Goal: Use online tool/utility

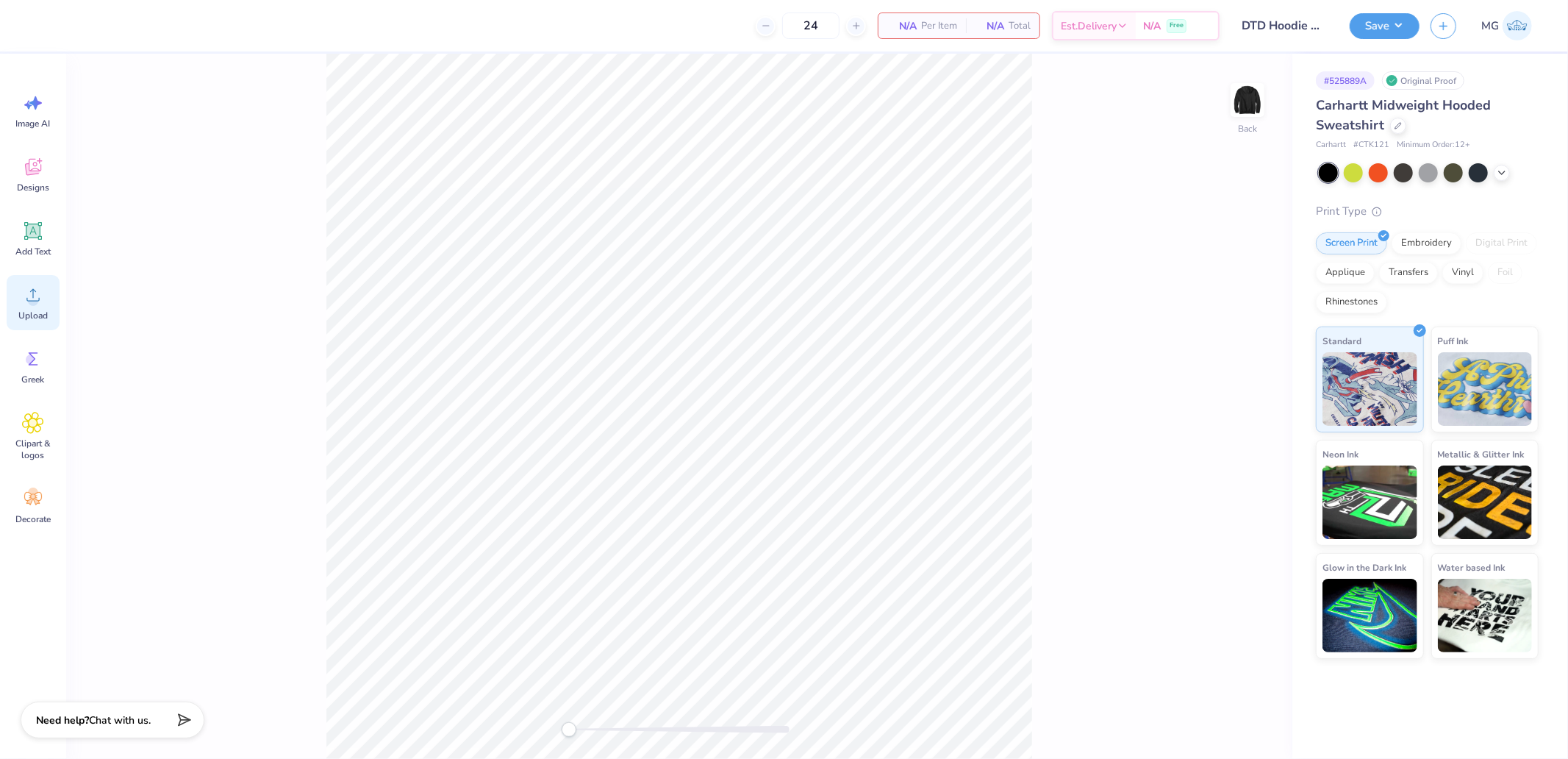
click at [42, 305] on icon at bounding box center [34, 295] width 22 height 22
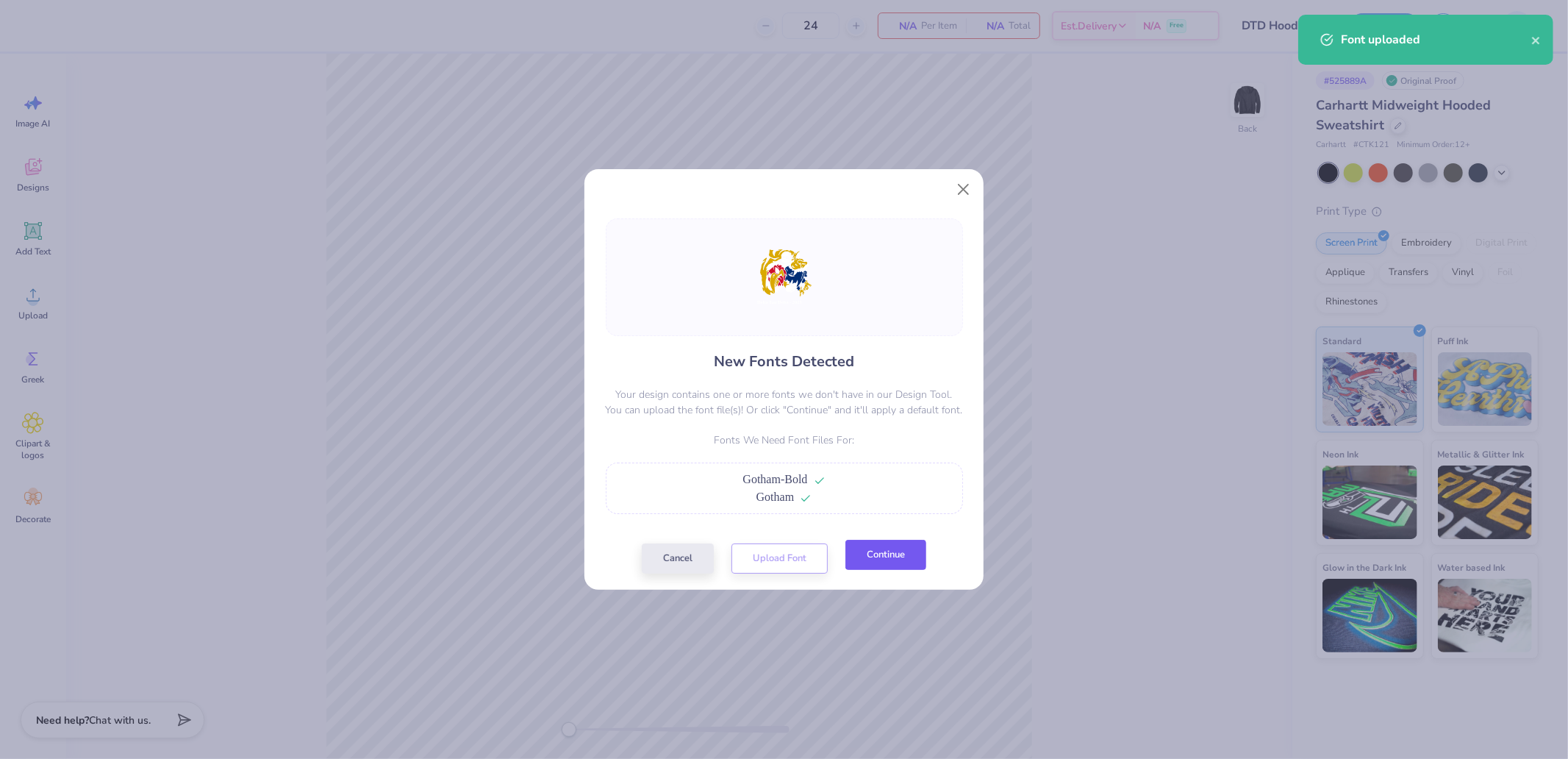
click at [885, 559] on button "Continue" at bounding box center [886, 554] width 81 height 30
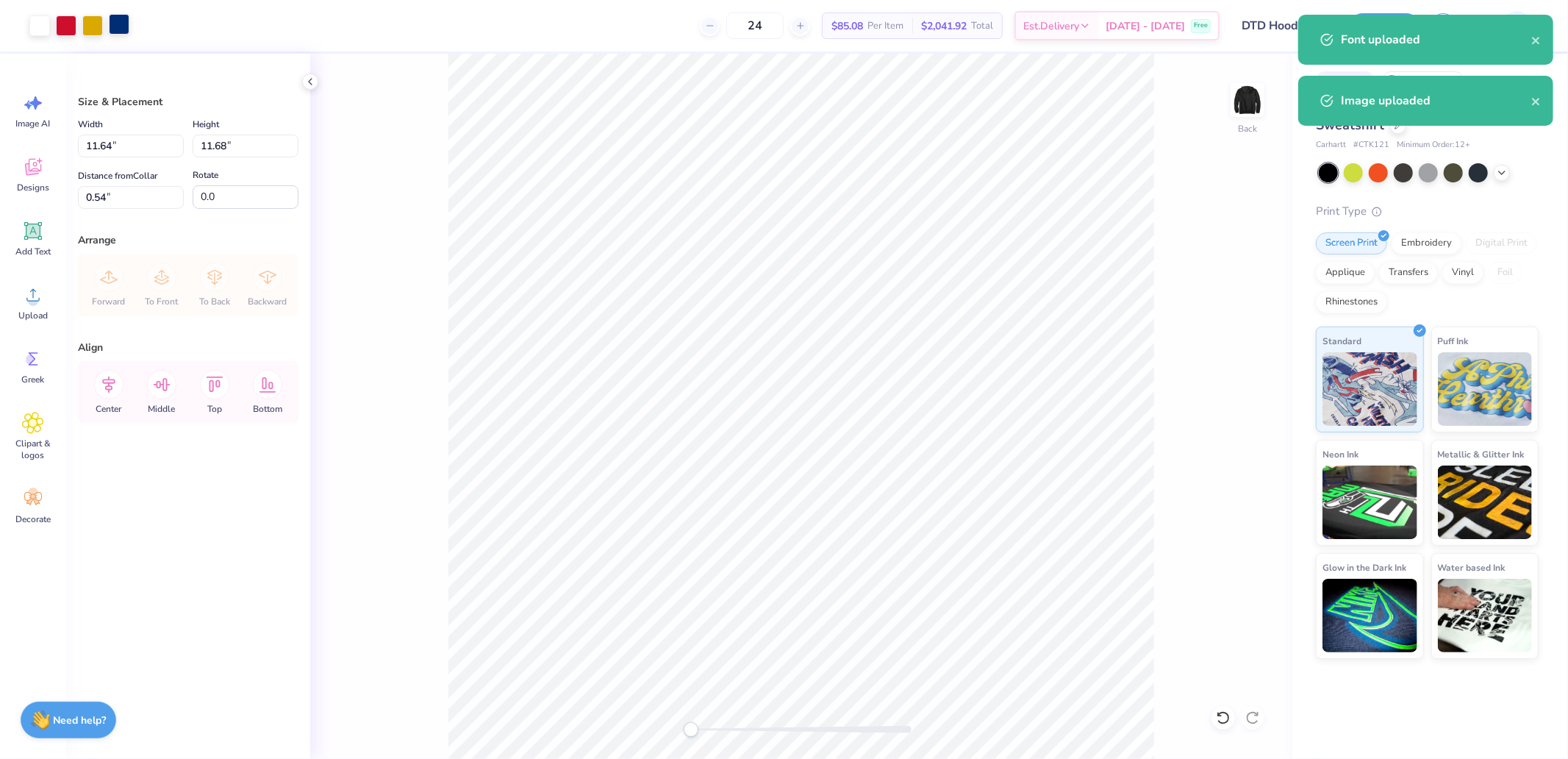
click at [129, 17] on div at bounding box center [119, 24] width 21 height 21
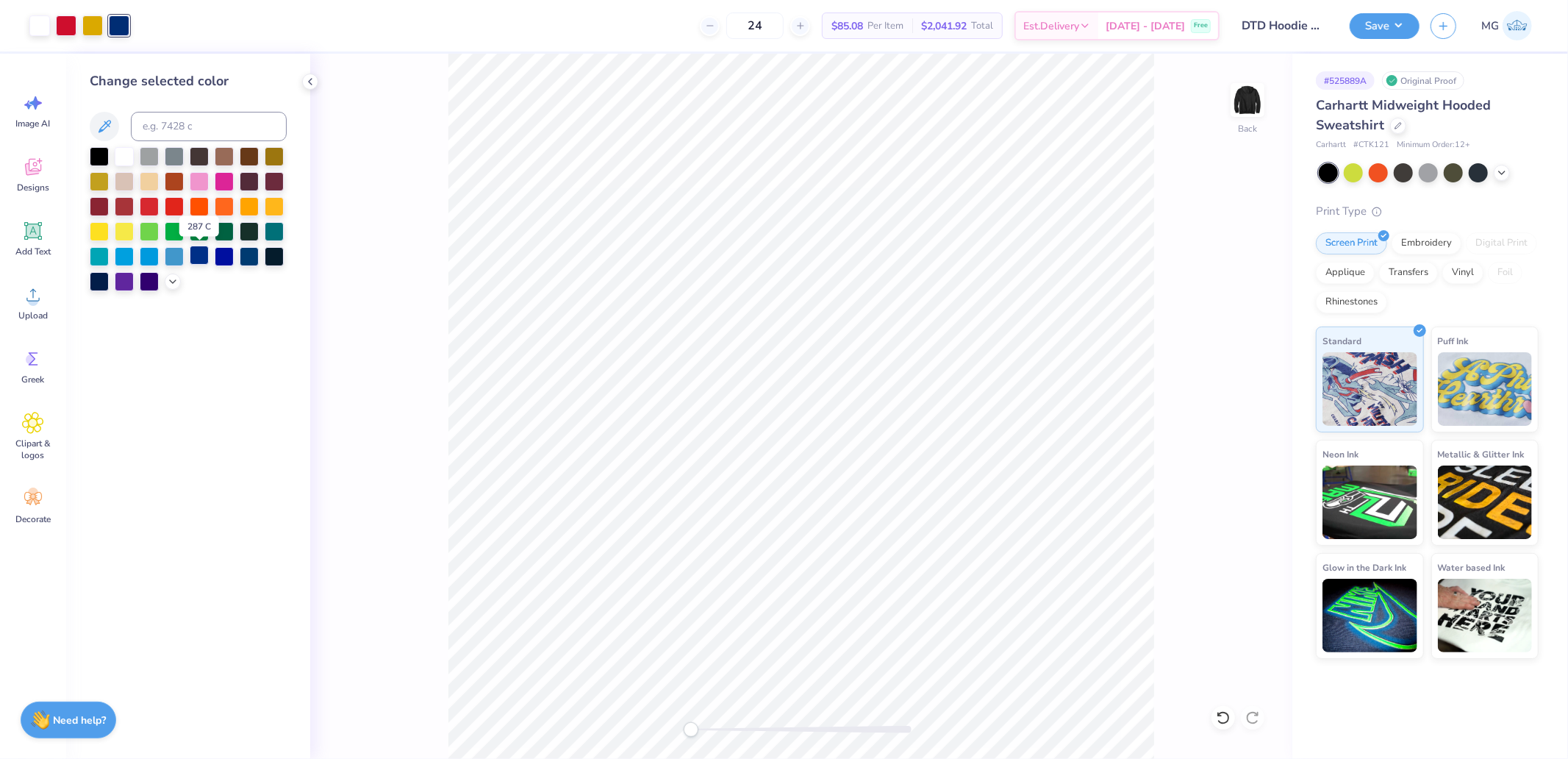
click at [200, 261] on div at bounding box center [199, 255] width 19 height 19
click at [243, 256] on div at bounding box center [249, 255] width 19 height 19
click at [177, 288] on div at bounding box center [188, 219] width 197 height 144
click at [174, 283] on icon at bounding box center [173, 280] width 12 height 12
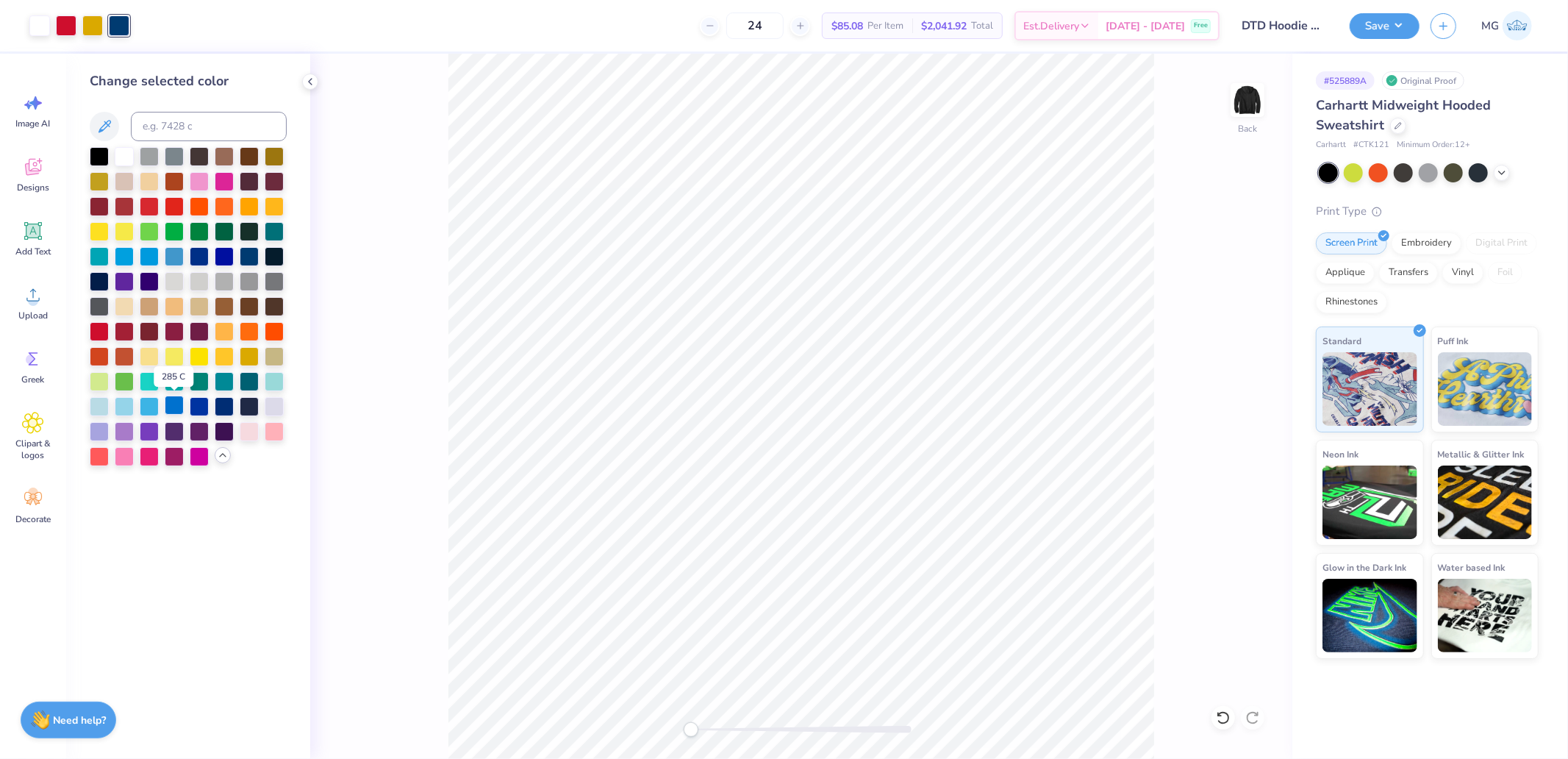
click at [173, 407] on div at bounding box center [174, 405] width 19 height 19
click at [193, 402] on div at bounding box center [199, 405] width 19 height 19
click at [182, 402] on div at bounding box center [174, 405] width 19 height 19
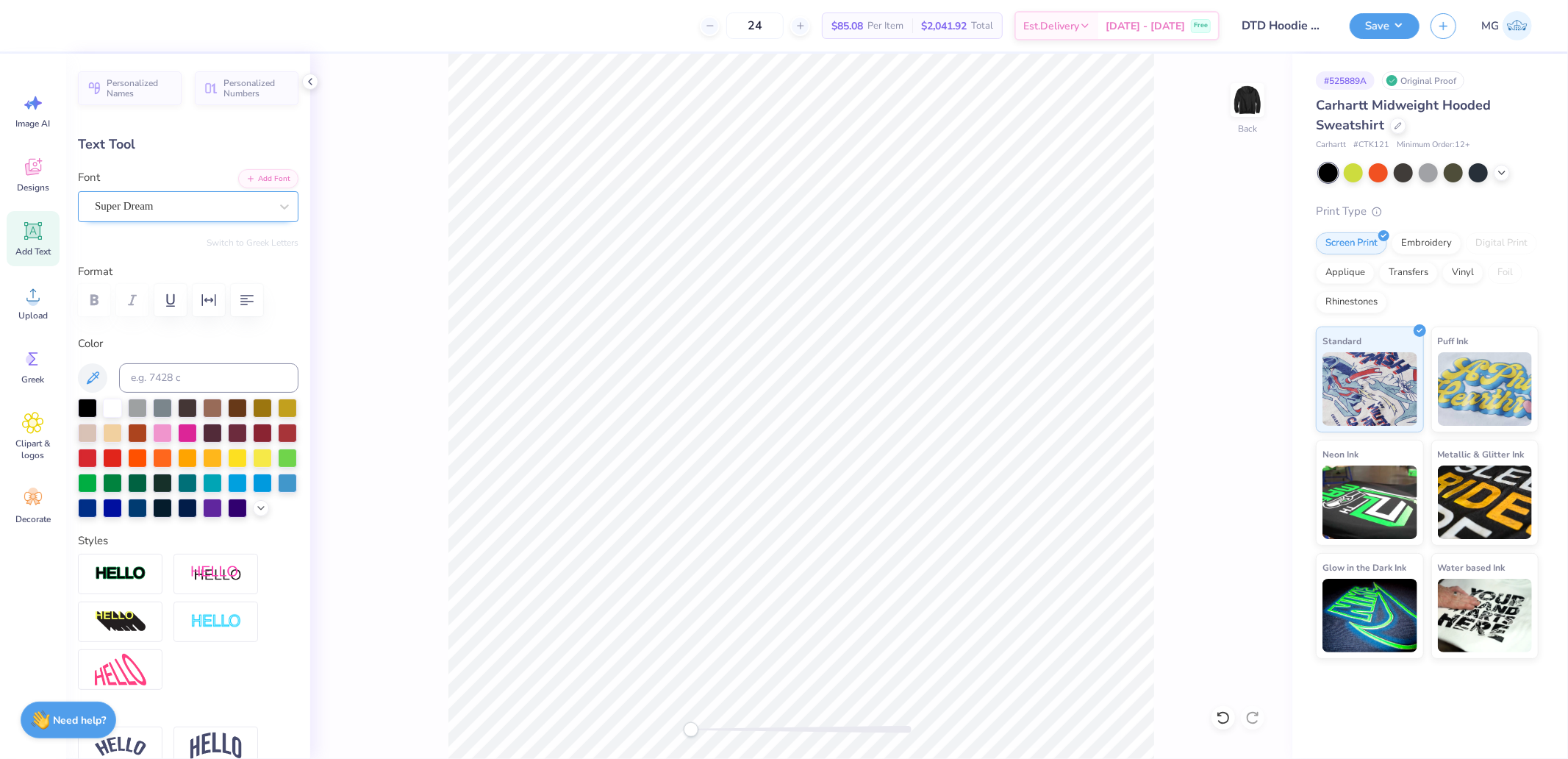
click at [166, 198] on div "Super Dream" at bounding box center [182, 206] width 177 height 22
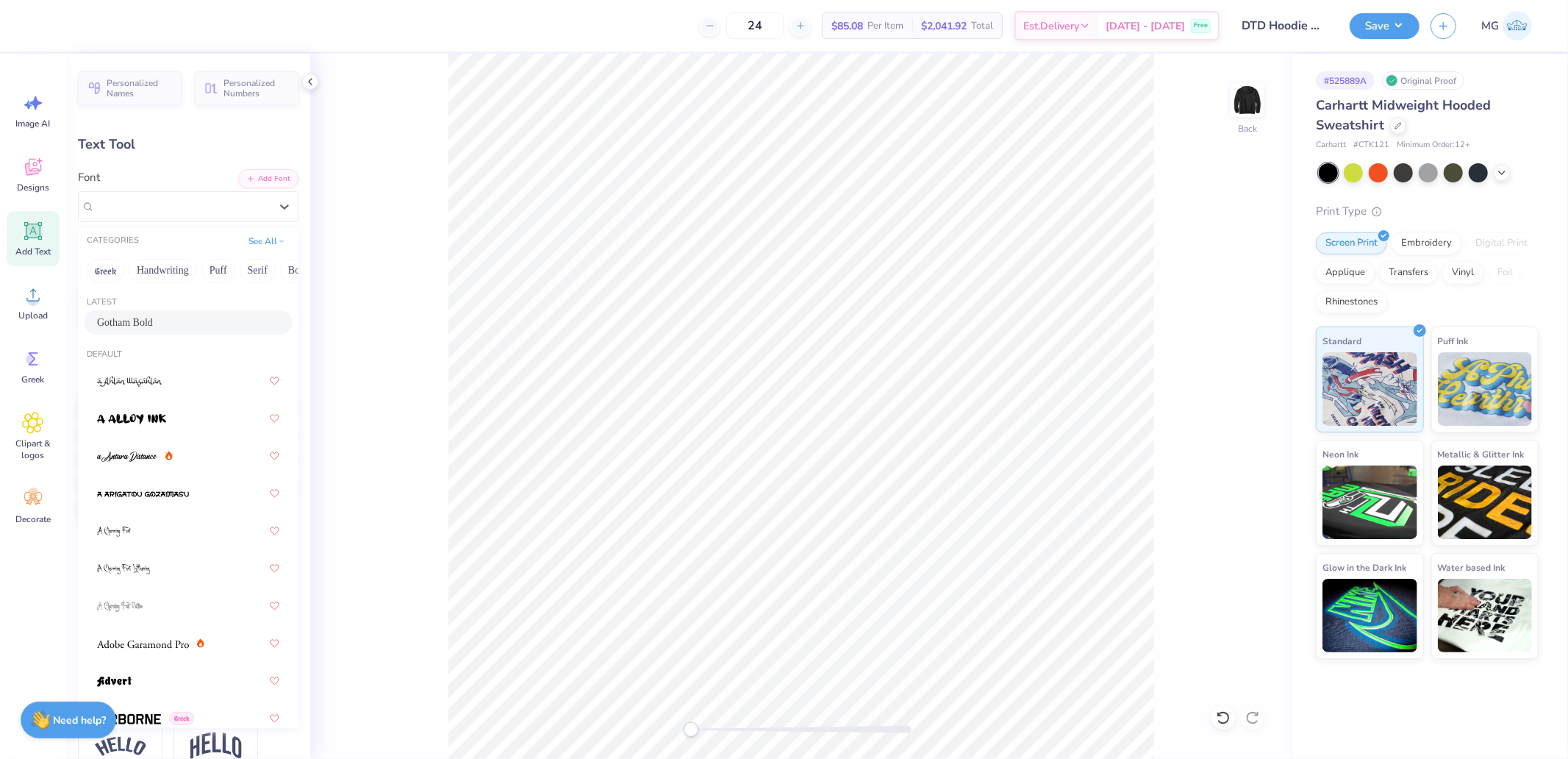
click at [118, 321] on span "Gotham Bold" at bounding box center [125, 322] width 56 height 16
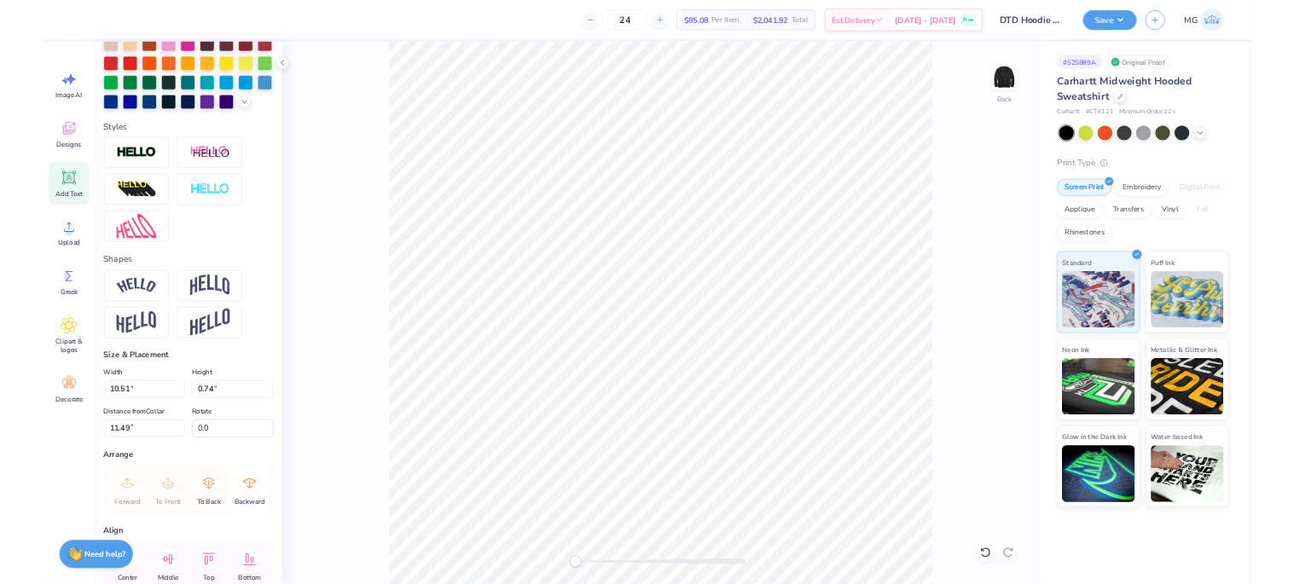
scroll to position [557, 0]
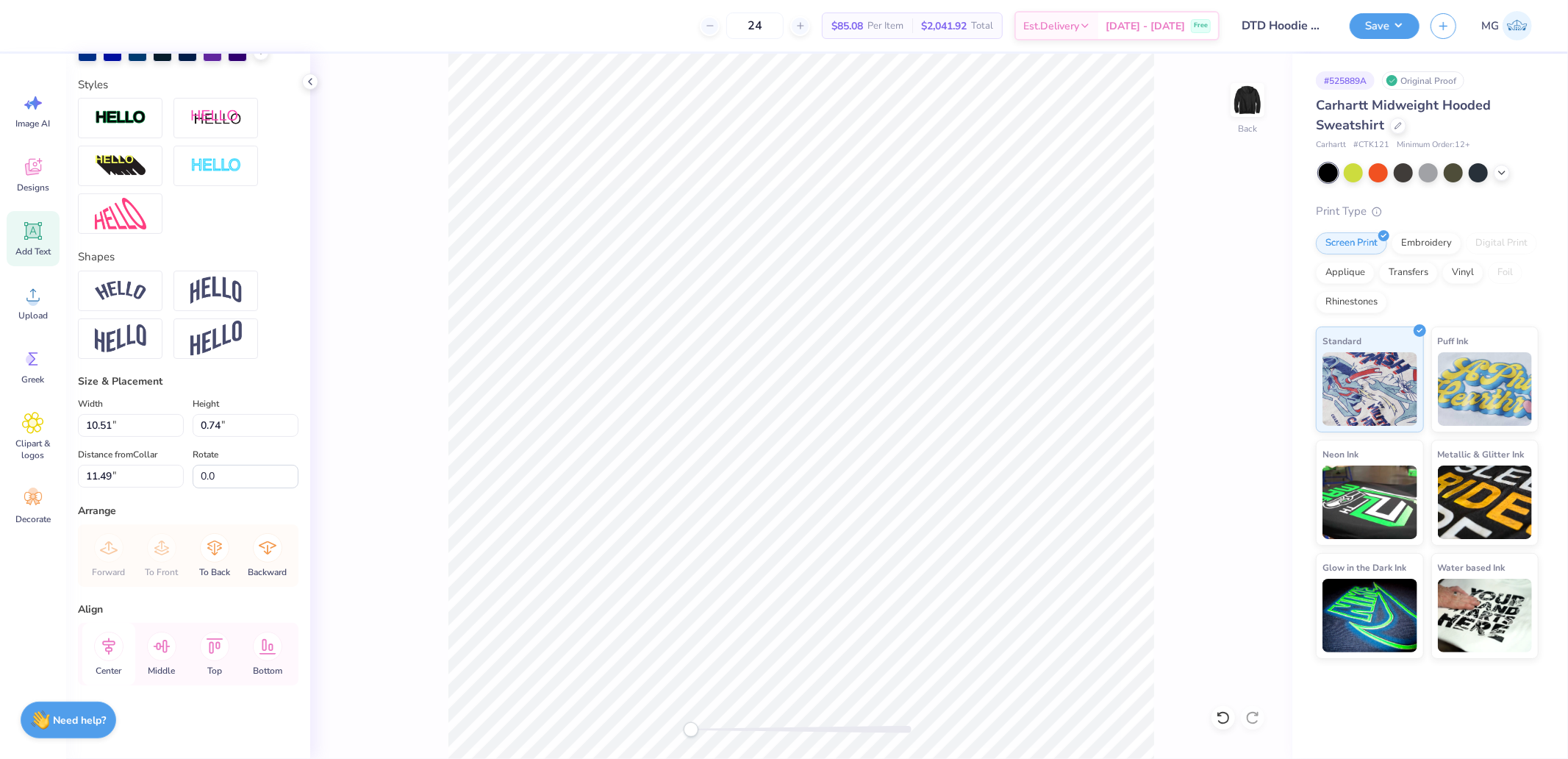
click at [108, 642] on icon at bounding box center [109, 646] width 13 height 17
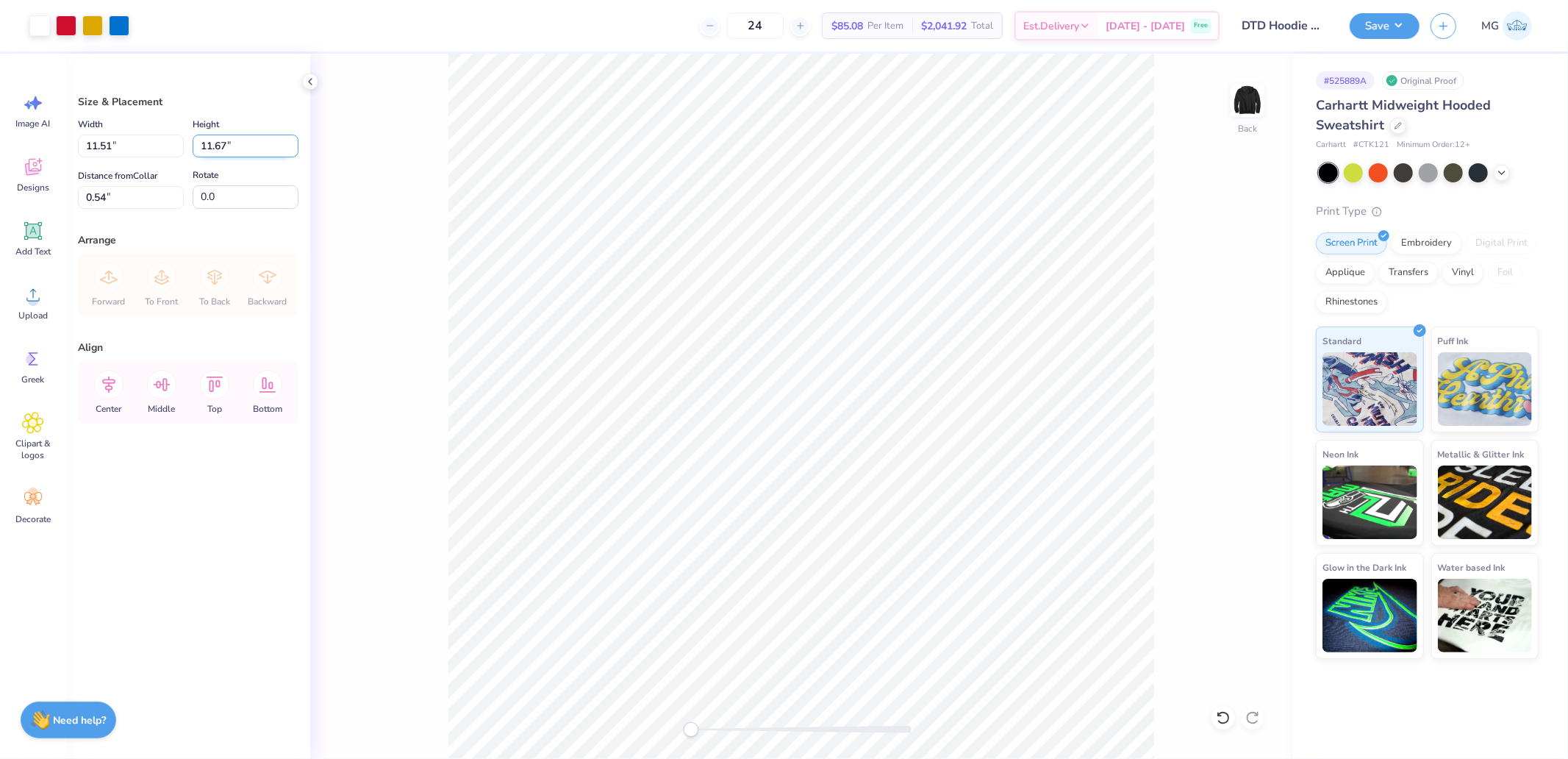
click at [226, 149] on input "11.67" at bounding box center [246, 146] width 106 height 22
type input "10"
type input "9.86"
type input "10.00"
click at [138, 196] on input "1.38" at bounding box center [130, 197] width 106 height 22
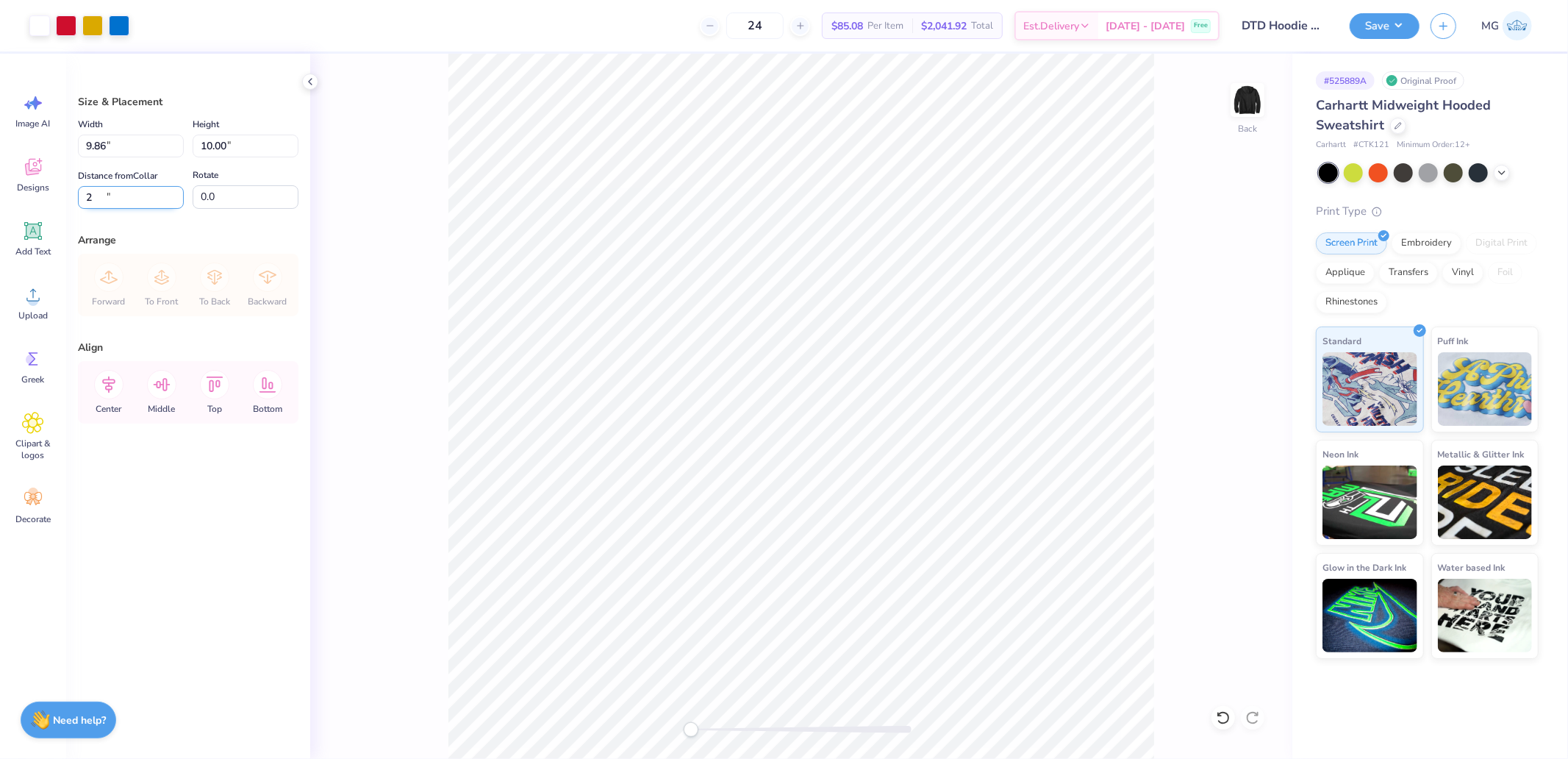
type input "2.00"
click at [264, 147] on input "10.00" at bounding box center [246, 146] width 106 height 22
type input "9.5"
type input "9.36"
type input "9.50"
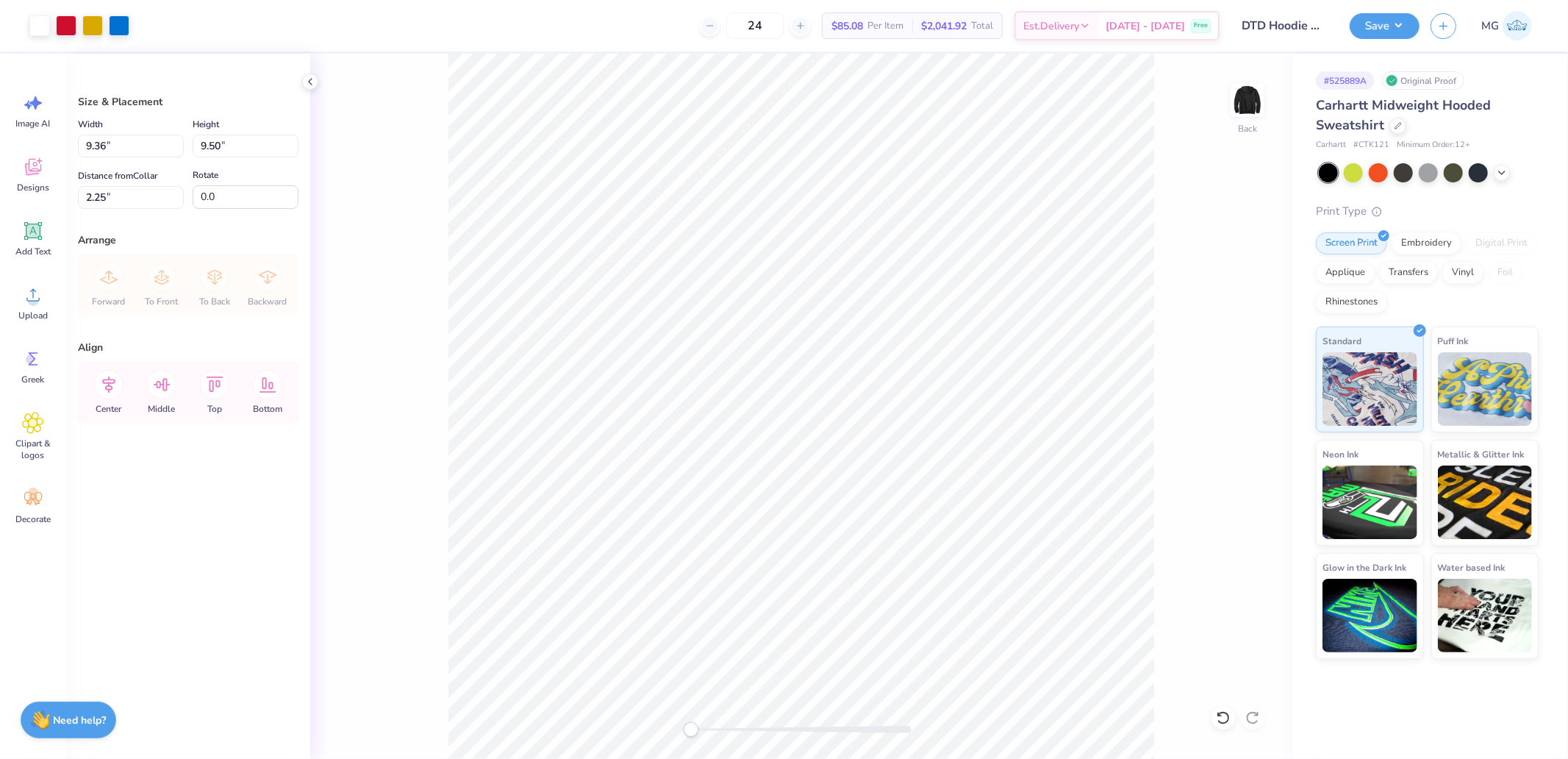
click at [154, 184] on div "Distance from Collar 2.25 2.25 "" at bounding box center [130, 188] width 106 height 42
click at [138, 199] on input "2.25" at bounding box center [130, 197] width 106 height 22
type input "2.00"
click at [1409, 13] on button "Save" at bounding box center [1384, 24] width 70 height 26
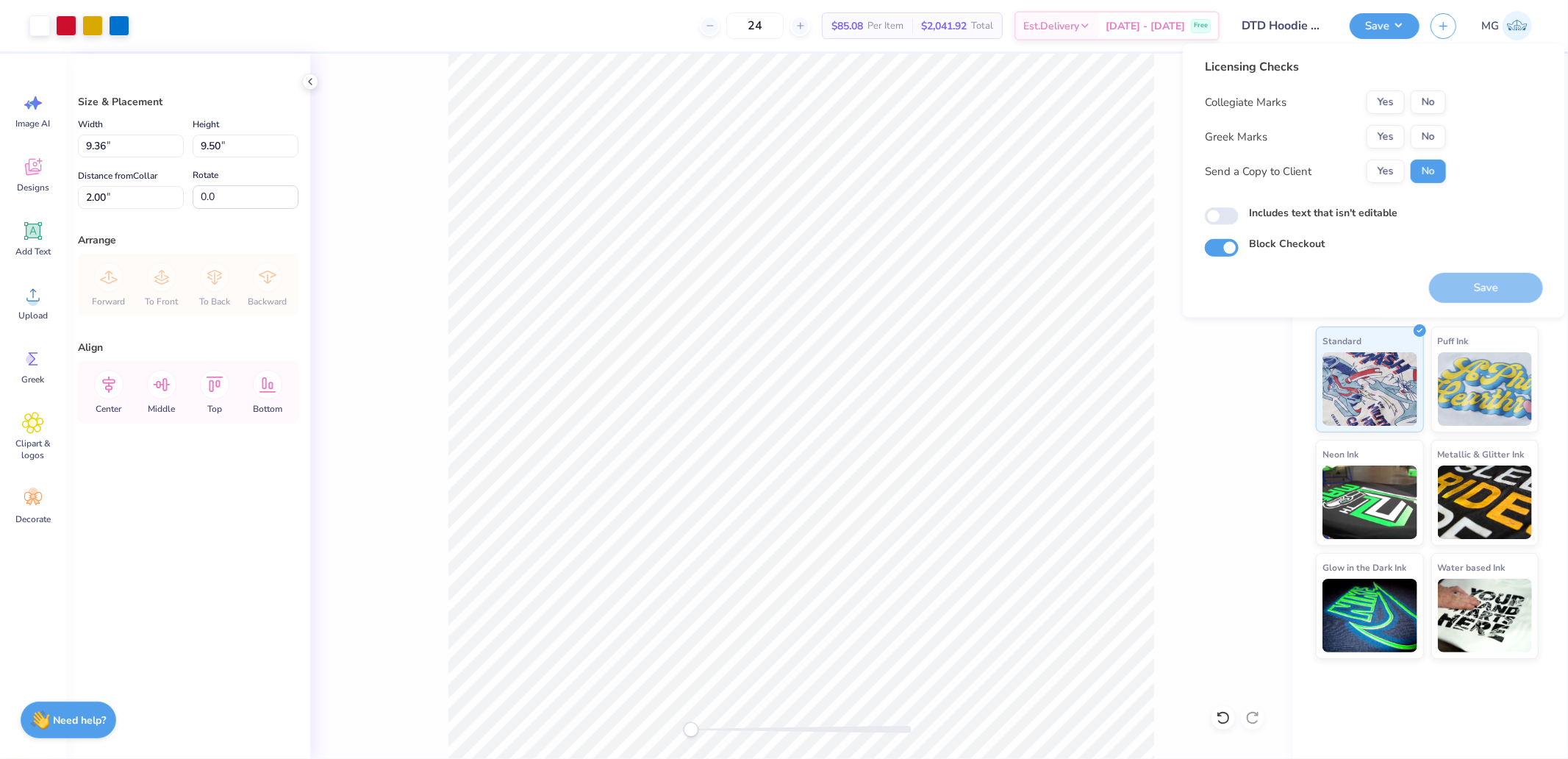
click at [1408, 108] on div "Yes No" at bounding box center [1406, 102] width 79 height 23
click at [1394, 134] on button "Yes" at bounding box center [1385, 136] width 38 height 23
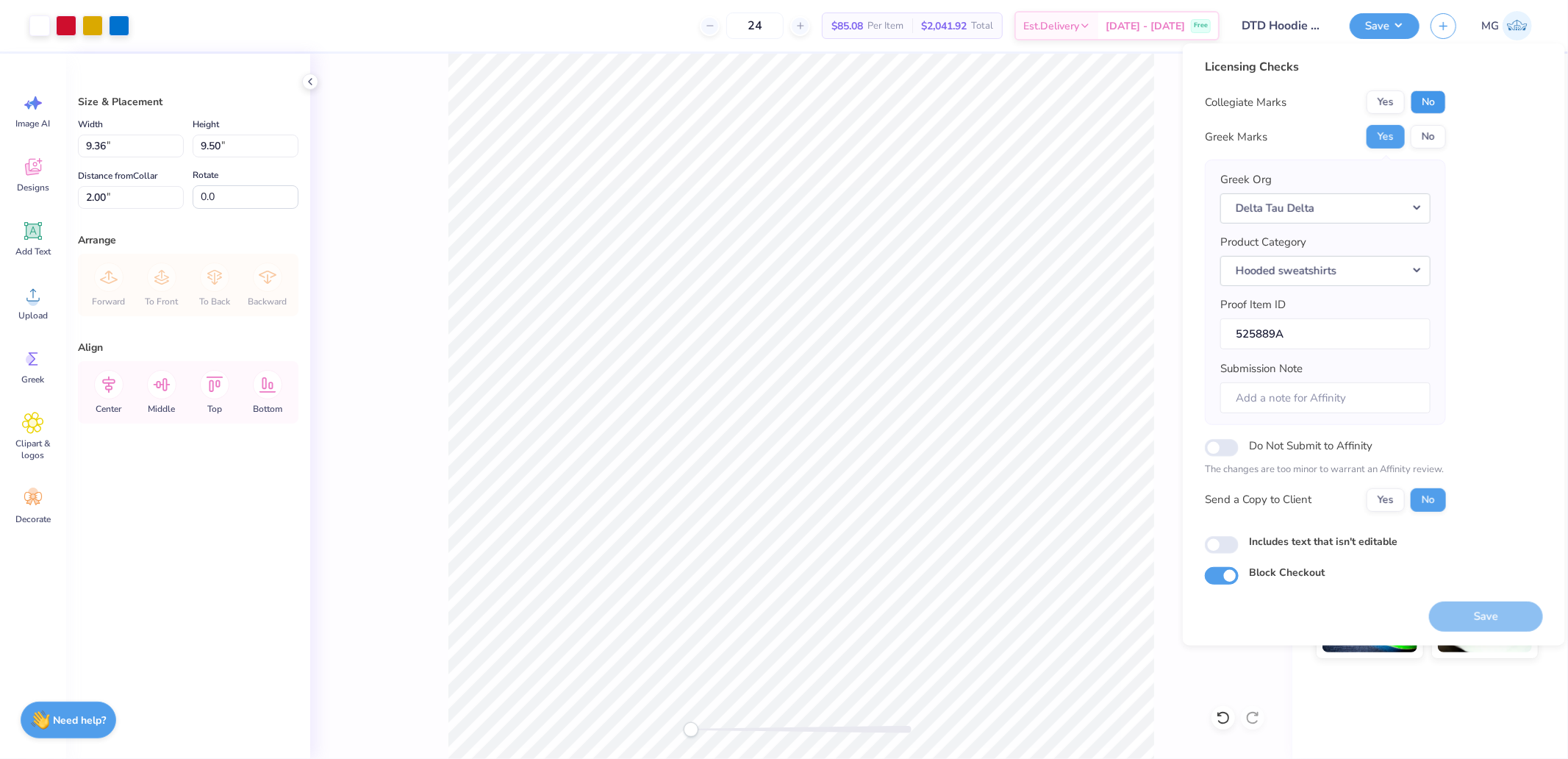
click at [1420, 113] on button "No" at bounding box center [1428, 102] width 35 height 23
click at [364, 399] on div "Back" at bounding box center [801, 406] width 982 height 705
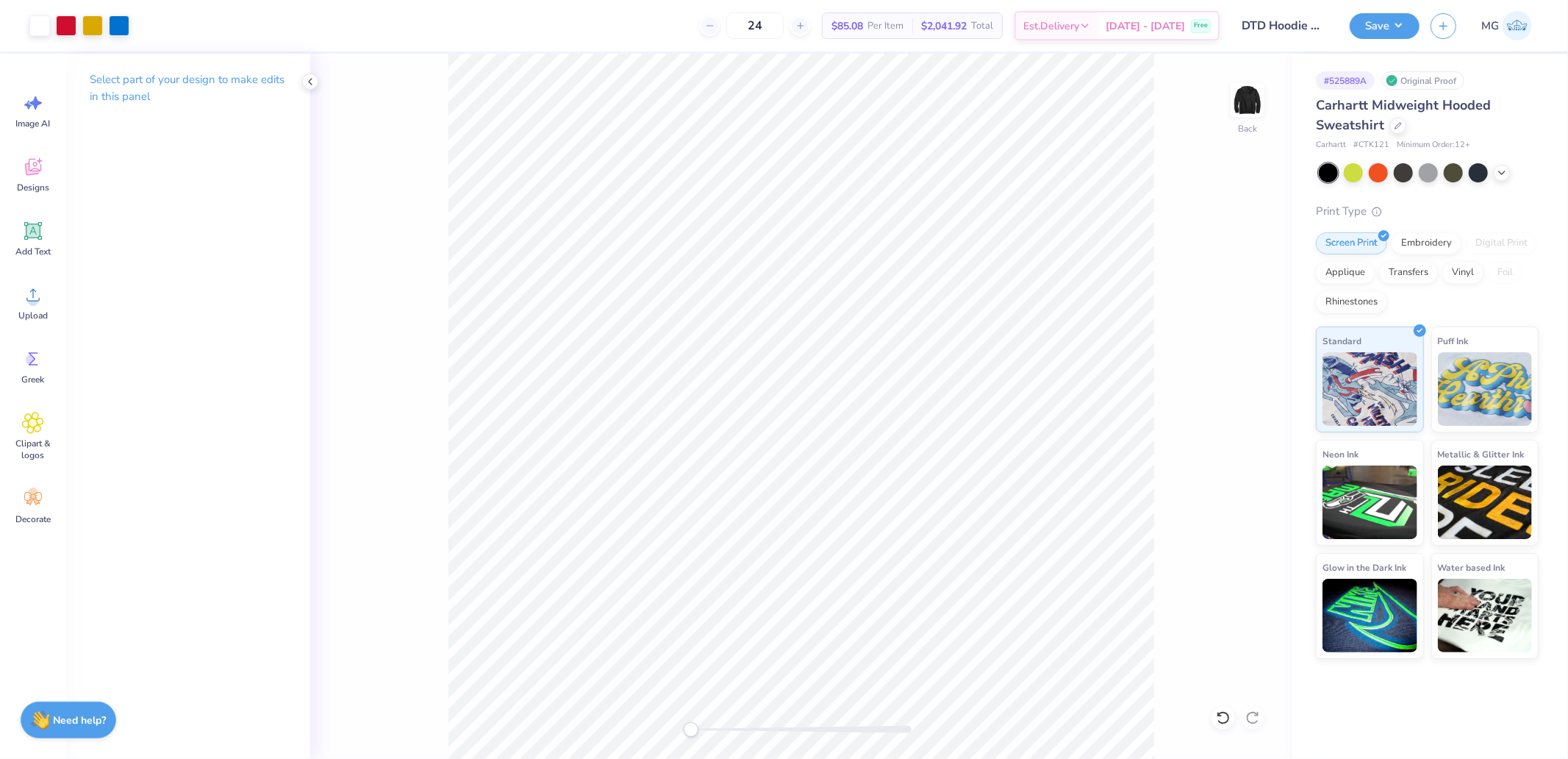
click at [1405, 44] on div "Save MG" at bounding box center [1459, 26] width 218 height 52
click at [1401, 40] on div "Save MG" at bounding box center [1459, 26] width 218 height 52
click at [1397, 29] on button "Save" at bounding box center [1384, 24] width 70 height 26
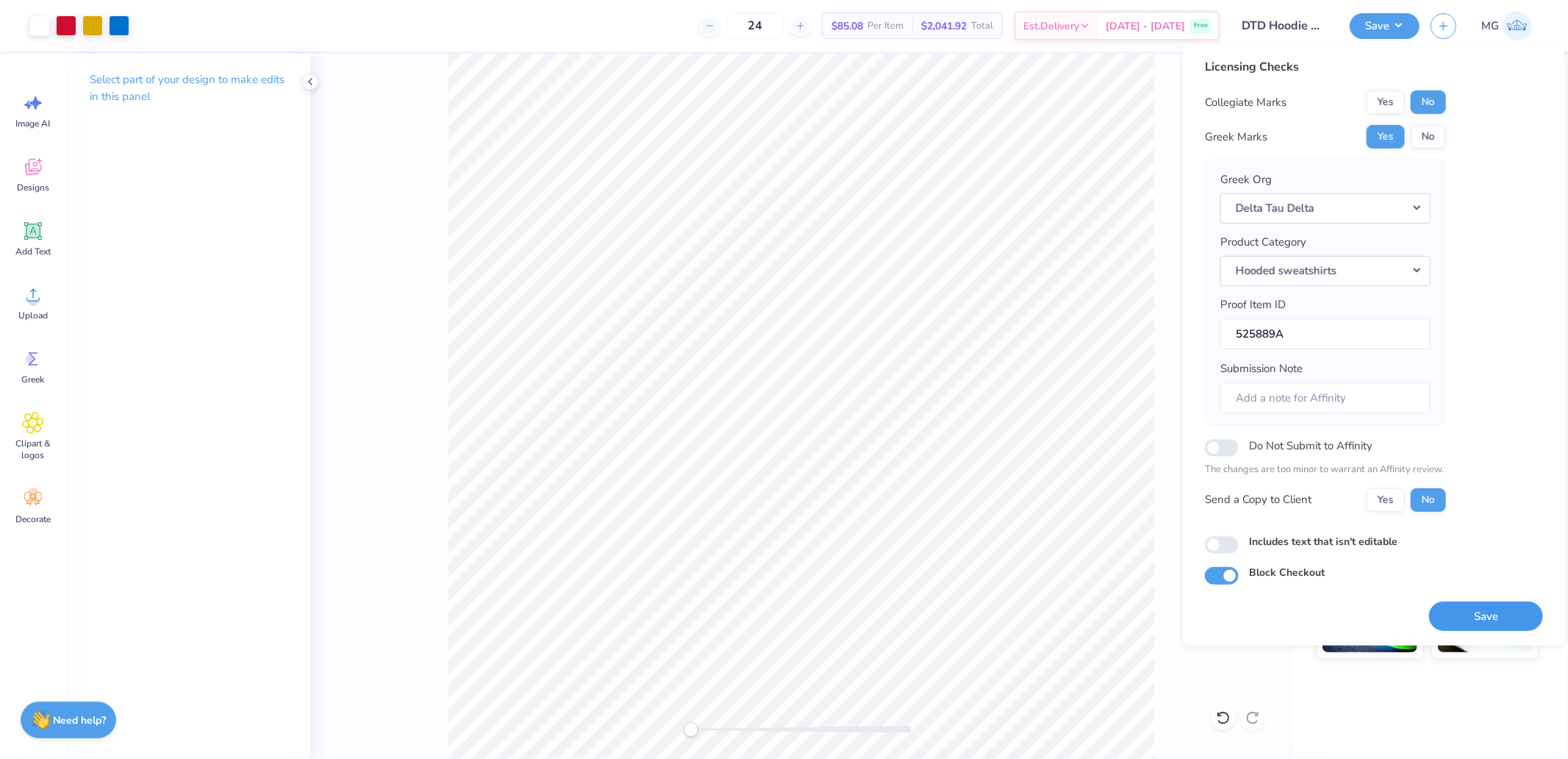
click at [1495, 619] on button "Save" at bounding box center [1486, 615] width 114 height 30
